Goal: Transaction & Acquisition: Purchase product/service

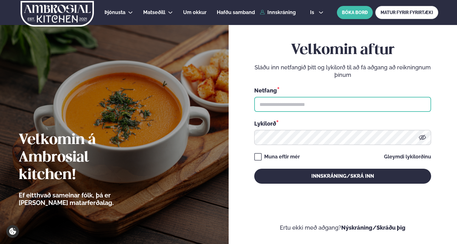
click at [340, 109] on input "text" at bounding box center [342, 104] width 177 height 15
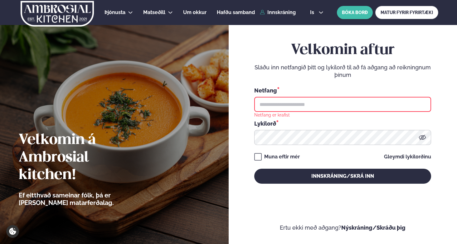
type input "**********"
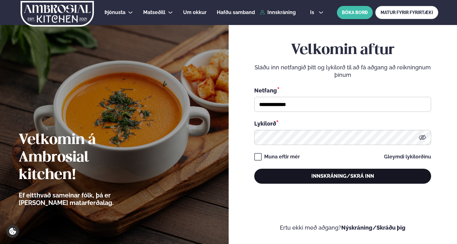
click at [323, 178] on button "Innskráning/Skrá inn" at bounding box center [342, 175] width 177 height 15
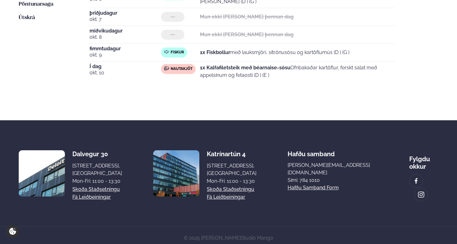
scroll to position [70, 0]
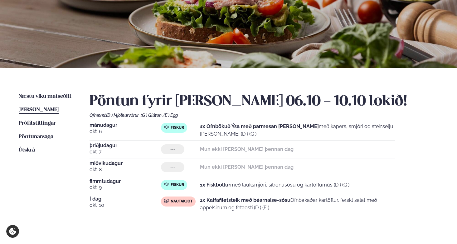
click at [68, 92] on div "Næstu [PERSON_NAME] matseðill Næsta vika [PERSON_NAME] matseðill [PERSON_NAME] …" at bounding box center [228, 160] width 457 height 185
click at [33, 98] on span "Næstu viku matseðill" at bounding box center [45, 96] width 53 height 5
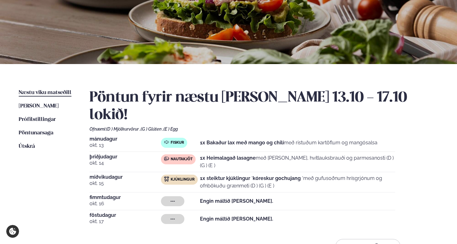
scroll to position [121, 0]
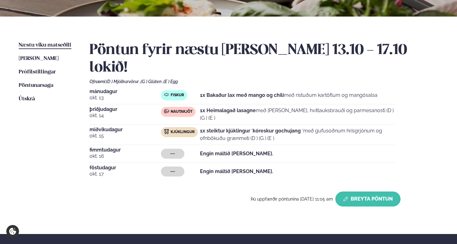
click at [354, 191] on button "Breyta Pöntun" at bounding box center [367, 198] width 65 height 15
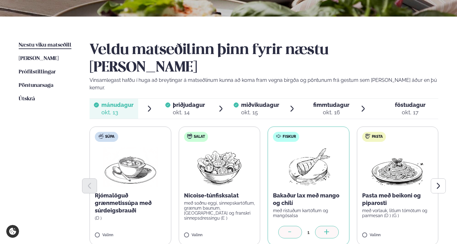
click at [270, 101] on span "miðvikudagur" at bounding box center [260, 104] width 38 height 7
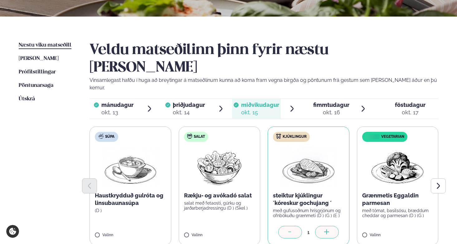
click at [325, 101] on span "fimmtudagur" at bounding box center [331, 104] width 36 height 7
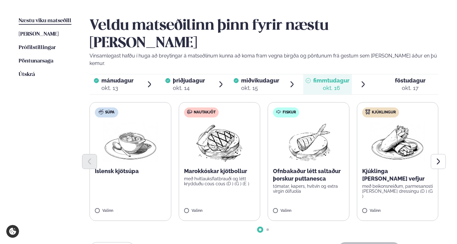
scroll to position [161, 0]
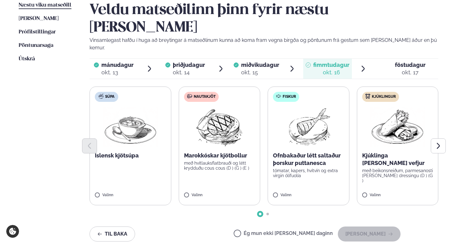
click at [394, 59] on span "föstudagur fös. [DATE]" at bounding box center [407, 69] width 64 height 20
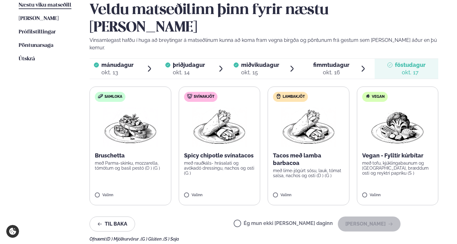
click at [189, 167] on label "Svínakjöt Spicy chipotle svínatacos með rauðkáls- hrásalati og avókadó dressing…" at bounding box center [220, 145] width 82 height 119
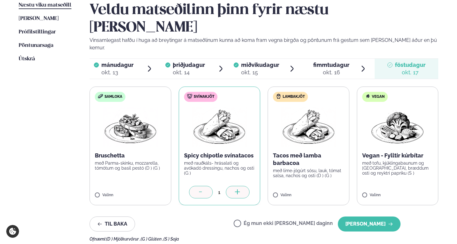
click at [332, 59] on span "fimmtudagur fim. [DATE]" at bounding box center [327, 69] width 49 height 20
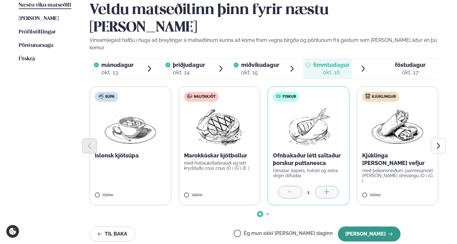
click at [376, 226] on button "[PERSON_NAME]" at bounding box center [369, 233] width 63 height 15
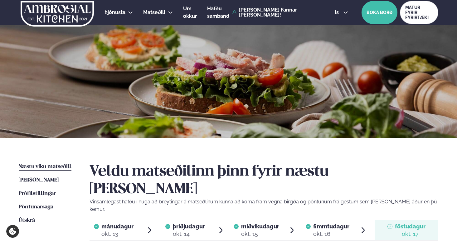
scroll to position [283, 0]
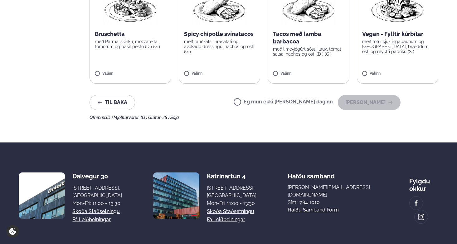
click at [56, 61] on ul "Næstu [PERSON_NAME] matseðill Næsta vika [PERSON_NAME] matseðill [PERSON_NAME] …" at bounding box center [48, 0] width 58 height 240
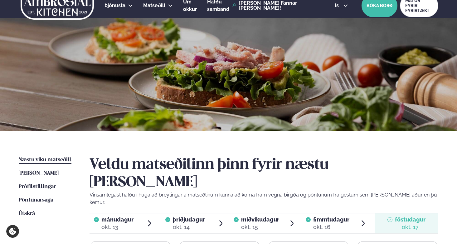
scroll to position [0, 0]
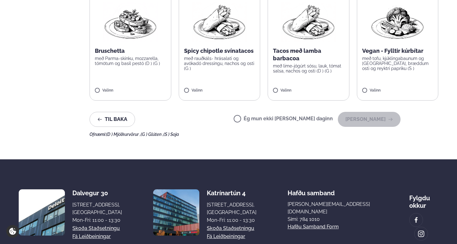
scroll to position [232, 0]
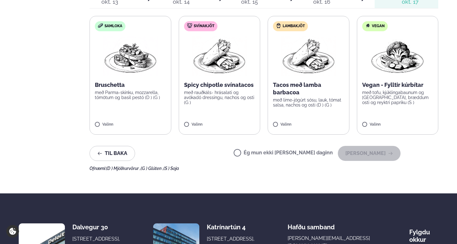
click at [216, 87] on label "Svínakjöt Spicy chipotle svínatacos með rauðkáls- hrásalati og avókadó dressing…" at bounding box center [220, 75] width 82 height 119
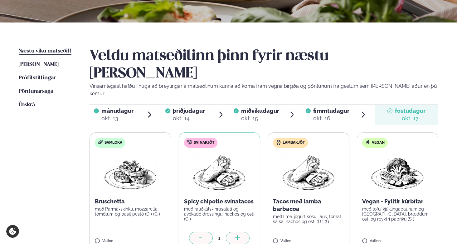
scroll to position [151, 0]
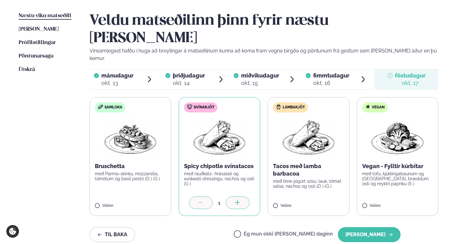
click at [336, 72] on span "fimmtudagur" at bounding box center [331, 75] width 36 height 7
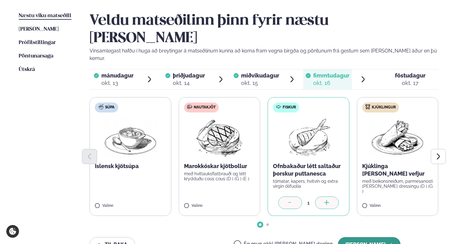
click at [377, 237] on button "[PERSON_NAME]" at bounding box center [369, 244] width 63 height 15
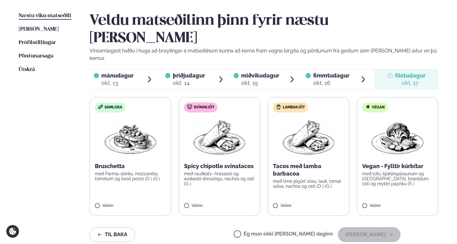
click at [235, 125] on img at bounding box center [219, 137] width 55 height 40
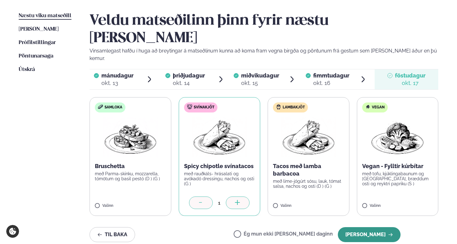
click at [367, 227] on button "[PERSON_NAME]" at bounding box center [369, 234] width 63 height 15
